Goal: Task Accomplishment & Management: Use online tool/utility

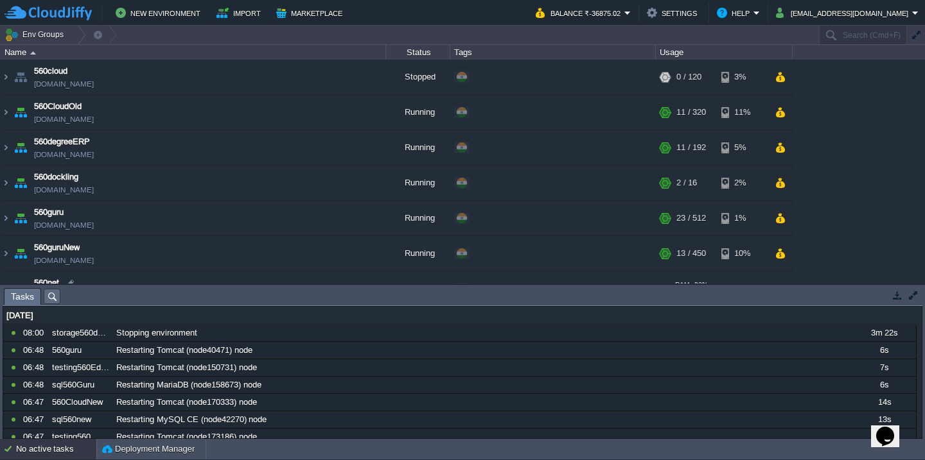
scroll to position [729, 0]
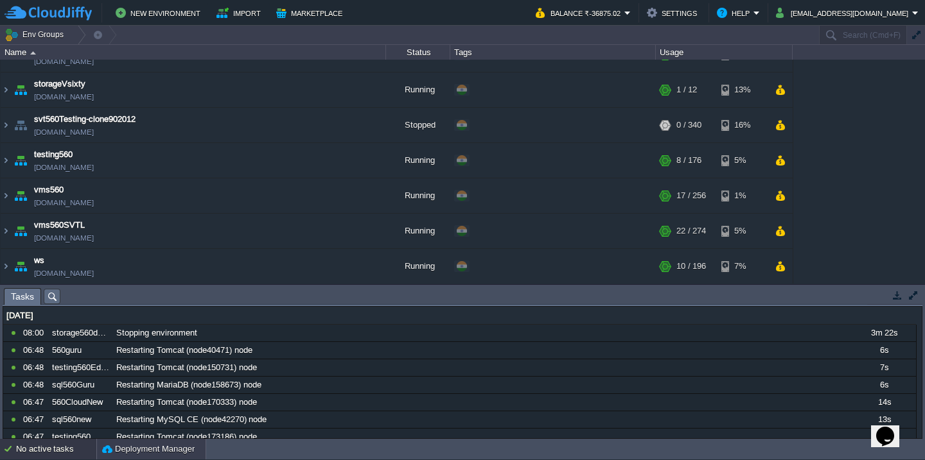
click at [145, 452] on button "Deployment Manager" at bounding box center [148, 449] width 92 height 13
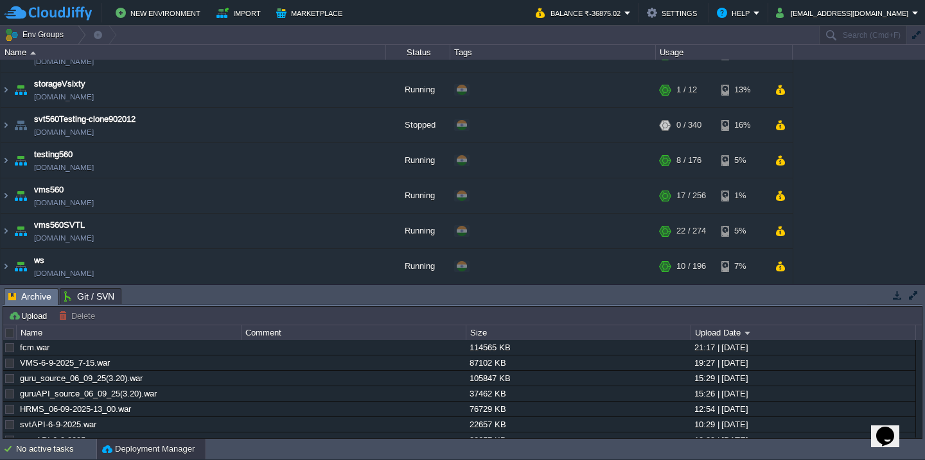
click at [4, 333] on div at bounding box center [10, 333] width 12 height 12
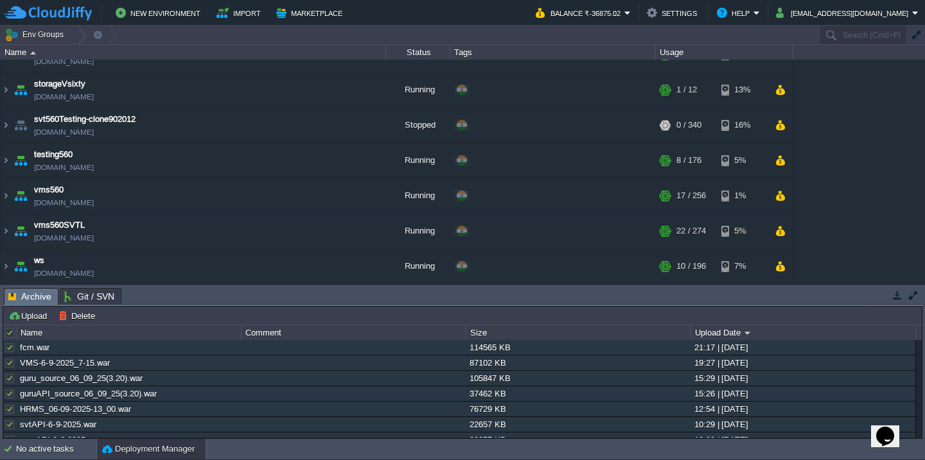
click at [4, 333] on div at bounding box center [10, 333] width 12 height 12
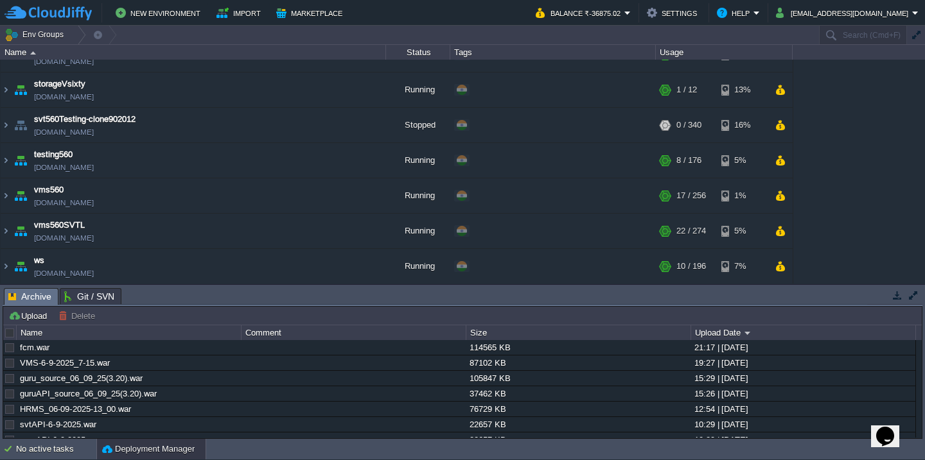
click at [4, 333] on div at bounding box center [10, 333] width 12 height 12
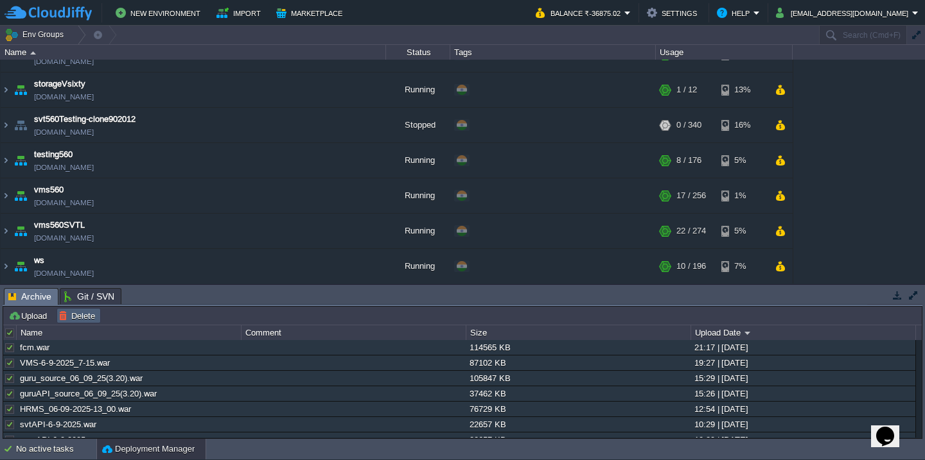
click at [72, 322] on td "Delete" at bounding box center [78, 315] width 44 height 15
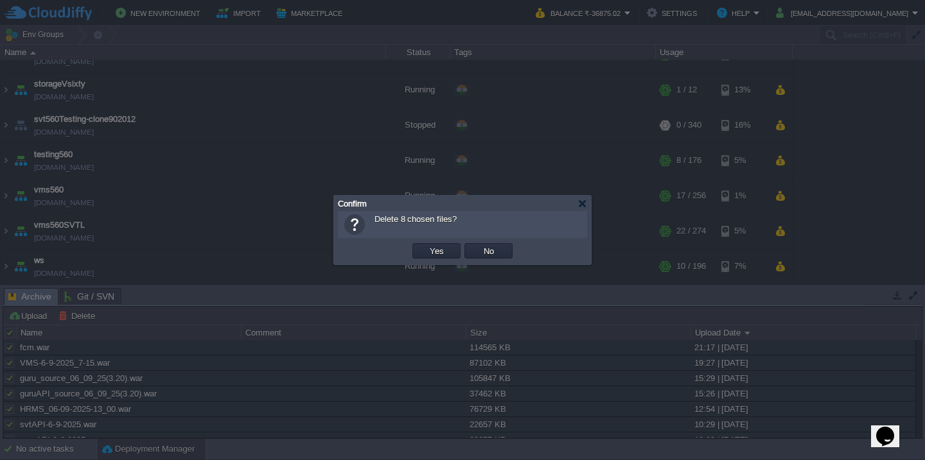
click at [426, 245] on button "Yes" at bounding box center [437, 251] width 22 height 12
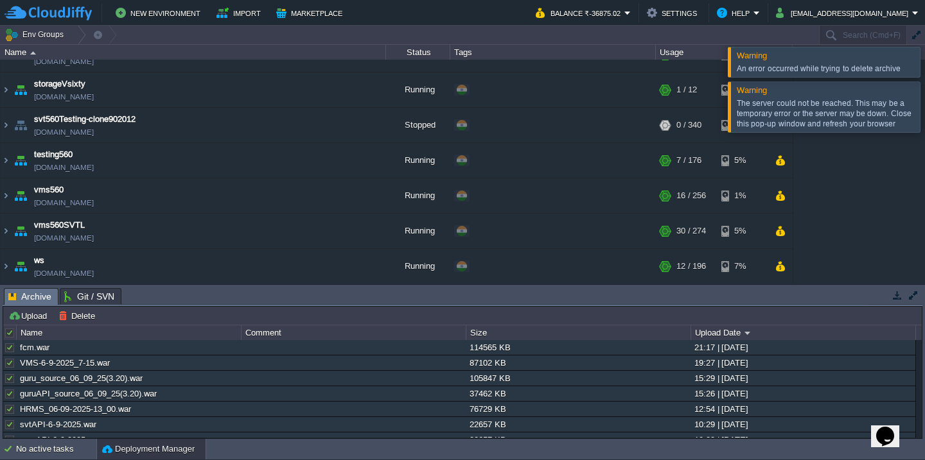
click at [924, 66] on div at bounding box center [940, 62] width 0 height 30
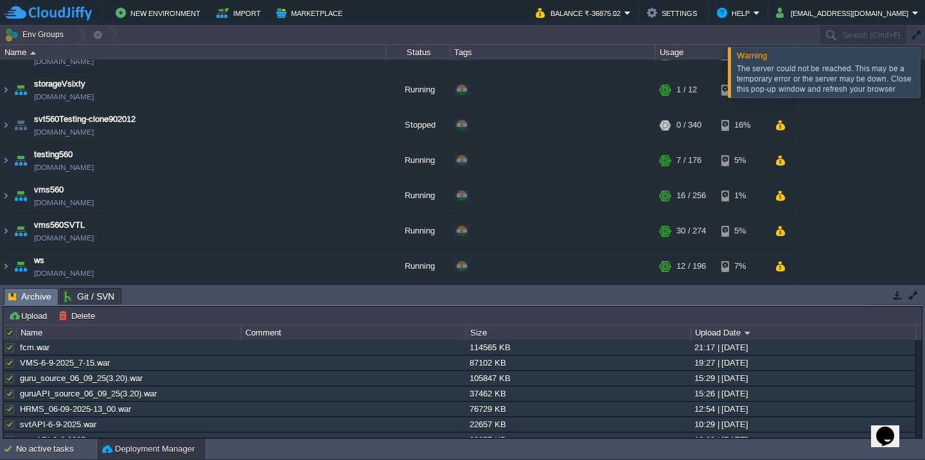
click at [924, 82] on div at bounding box center [940, 72] width 0 height 50
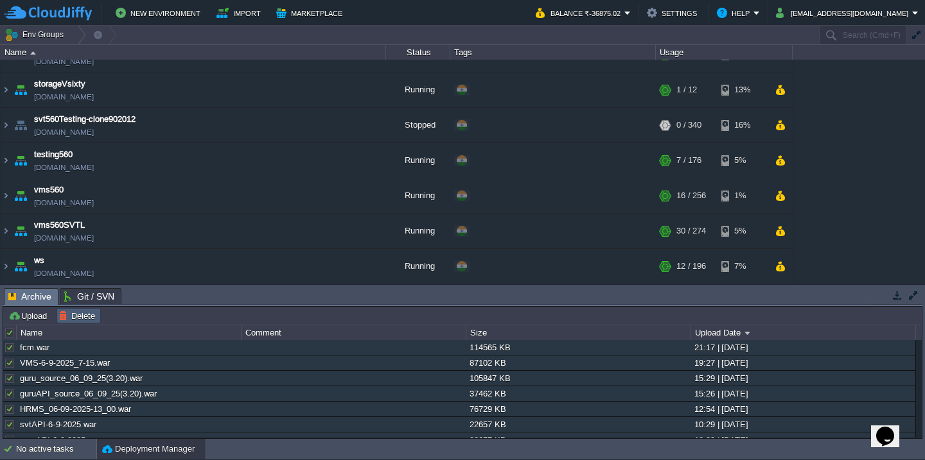
click at [74, 311] on button "Delete" at bounding box center [78, 316] width 40 height 12
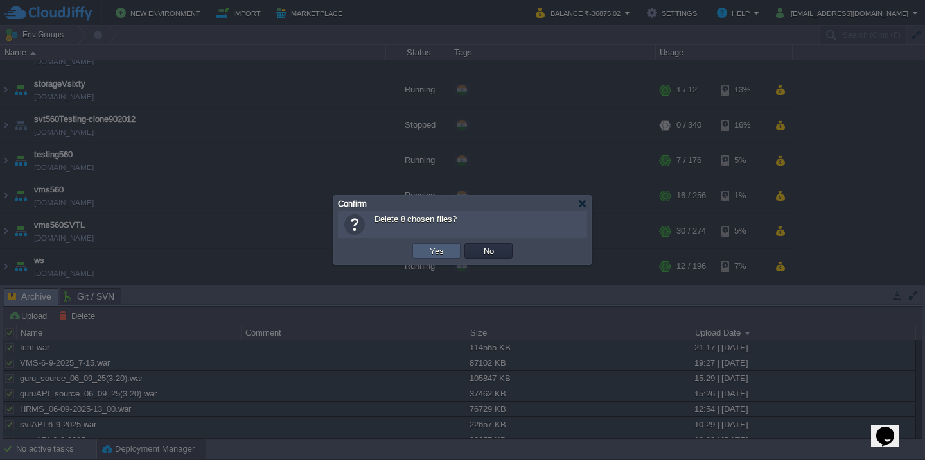
click at [423, 247] on td "Yes" at bounding box center [436, 250] width 48 height 15
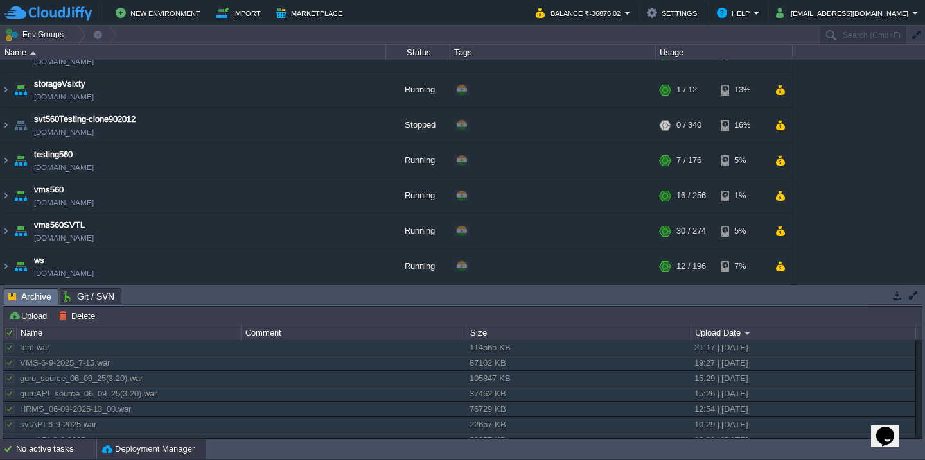
click at [51, 456] on div "No active tasks" at bounding box center [56, 449] width 80 height 21
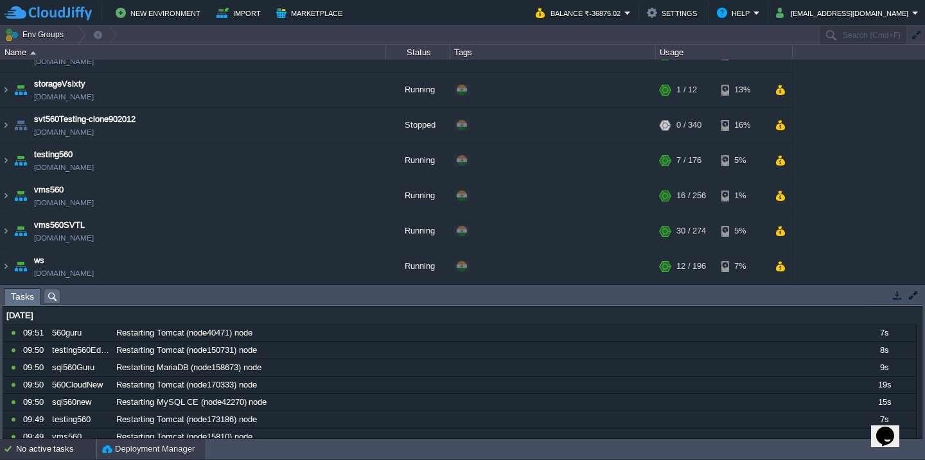
click at [143, 454] on button "Deployment Manager" at bounding box center [148, 449] width 92 height 13
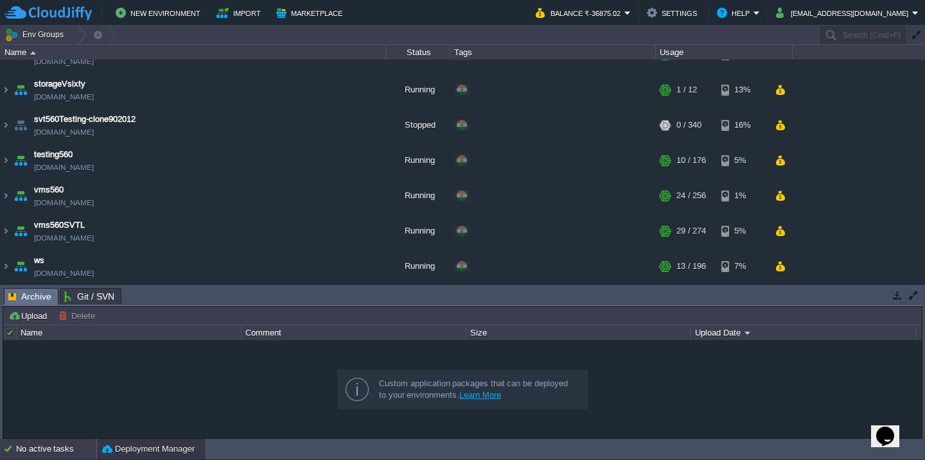
click at [45, 453] on div "No active tasks" at bounding box center [56, 449] width 80 height 21
